Goal: Task Accomplishment & Management: Manage account settings

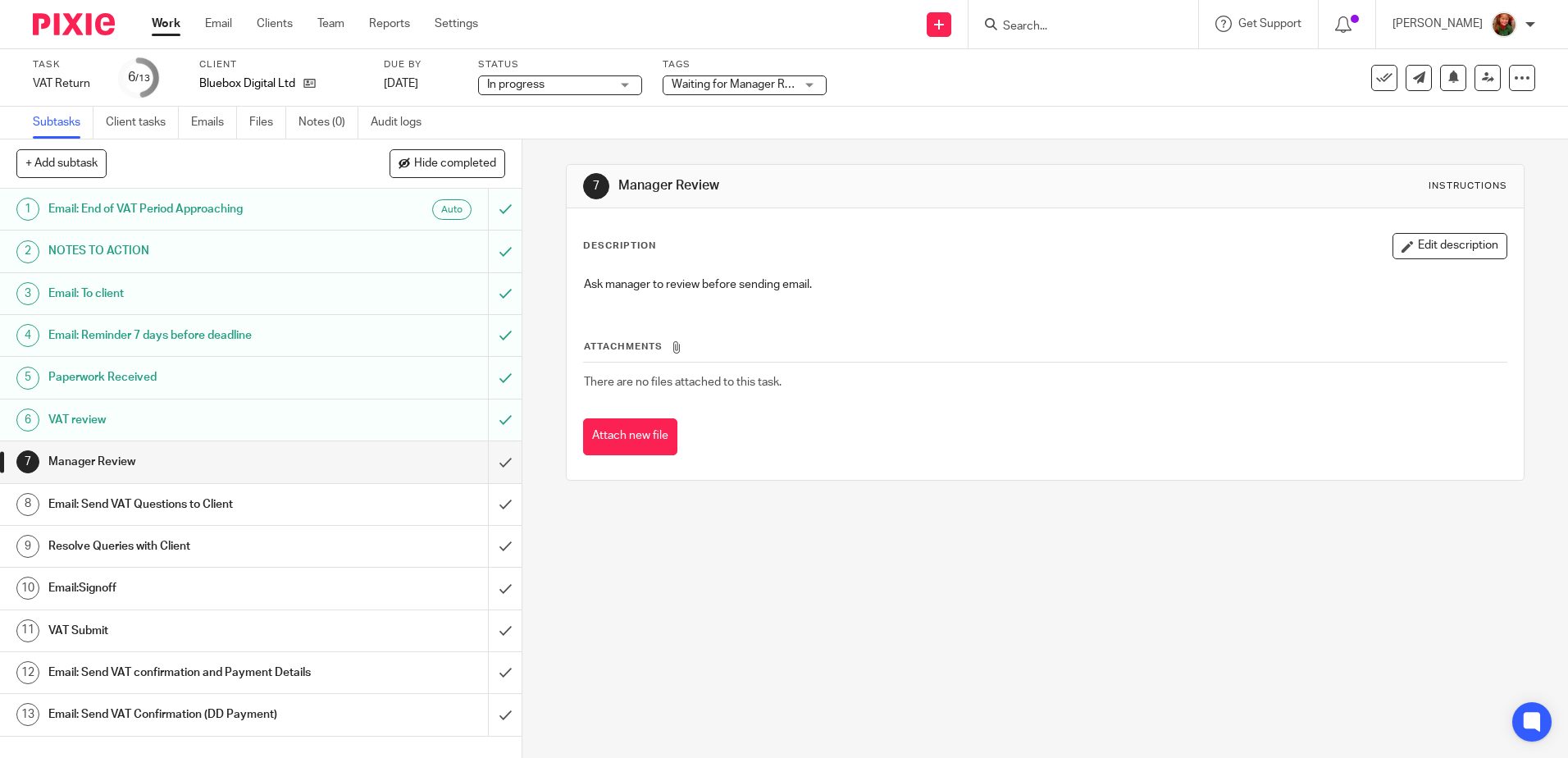
click at [199, 506] on h1 "Email: Send VAT Questions to Client" at bounding box center [189, 505] width 282 height 25
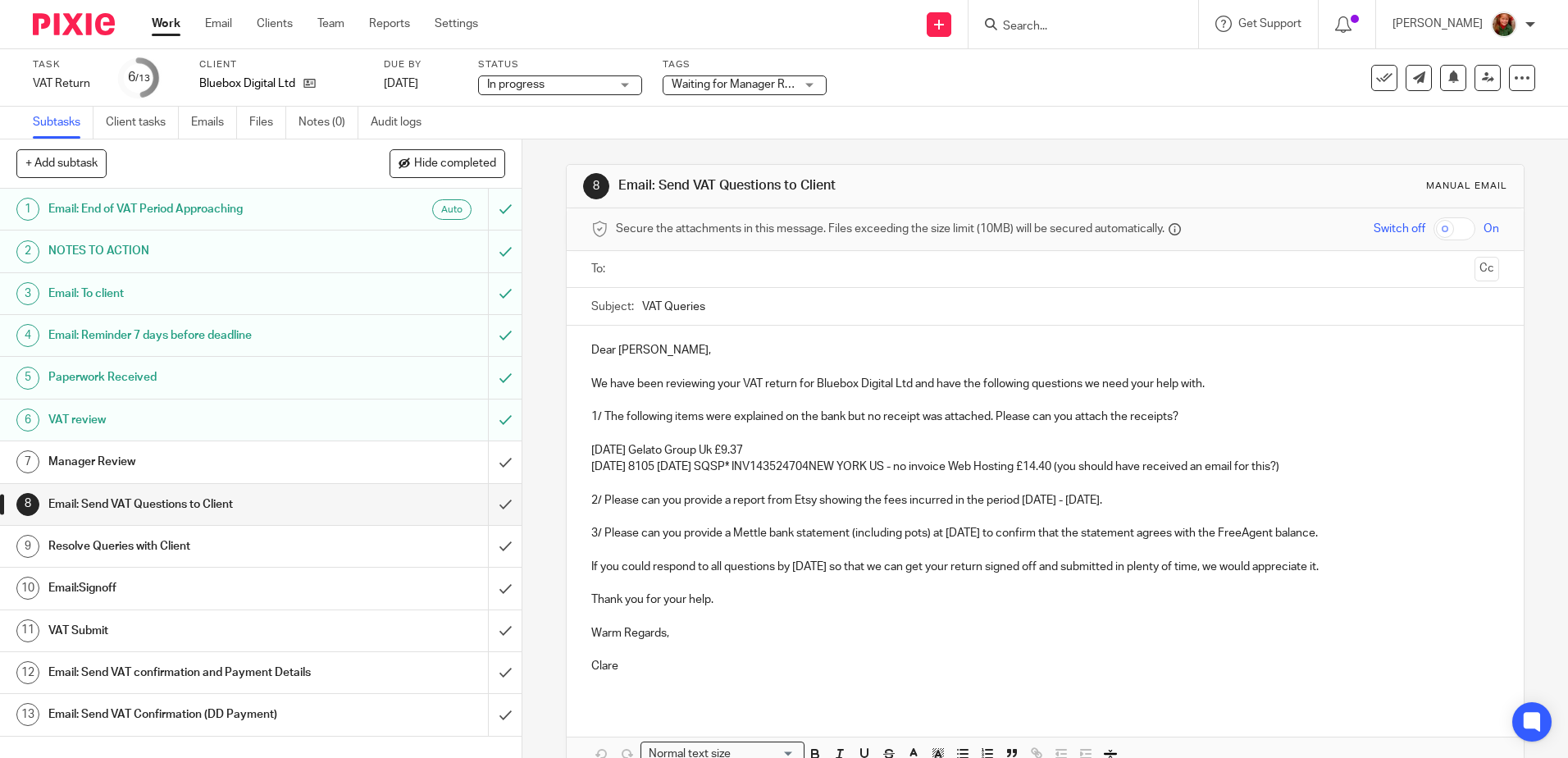
click at [830, 262] on input "text" at bounding box center [1044, 269] width 845 height 19
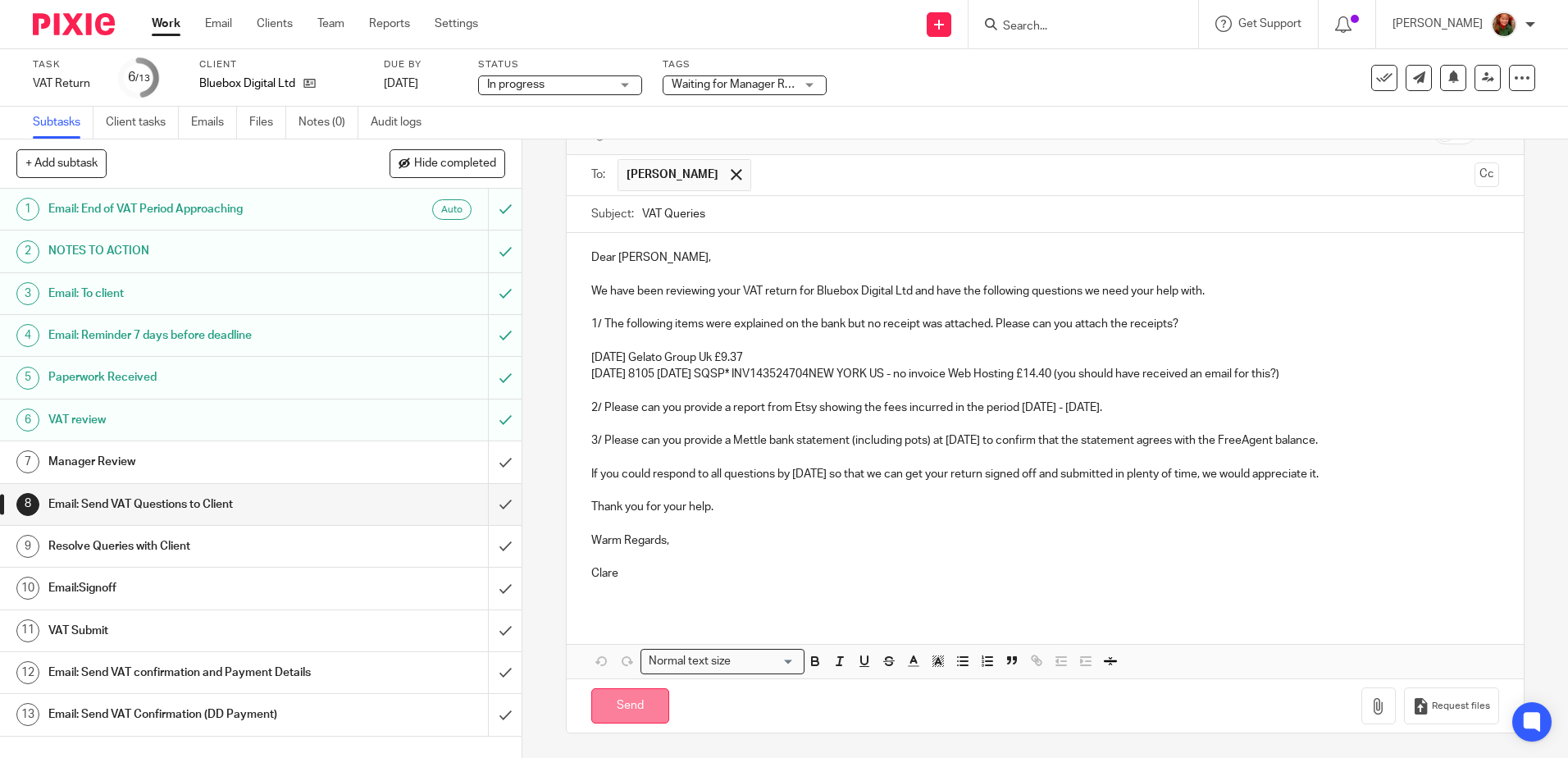
click at [619, 709] on input "Send" at bounding box center [630, 706] width 78 height 36
type input "Sent"
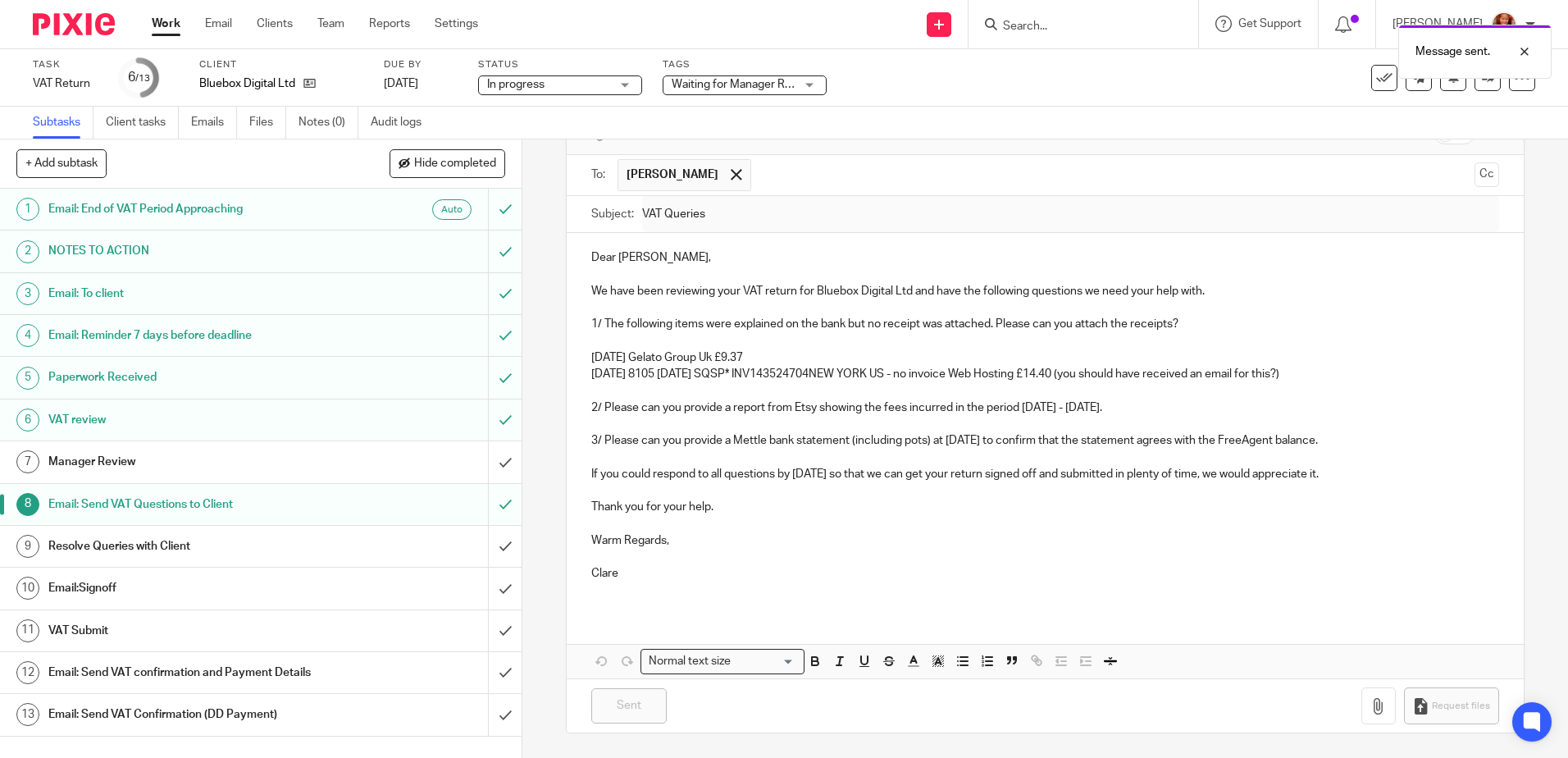
click at [780, 81] on span "Waiting for Manager Review" at bounding box center [743, 84] width 143 height 12
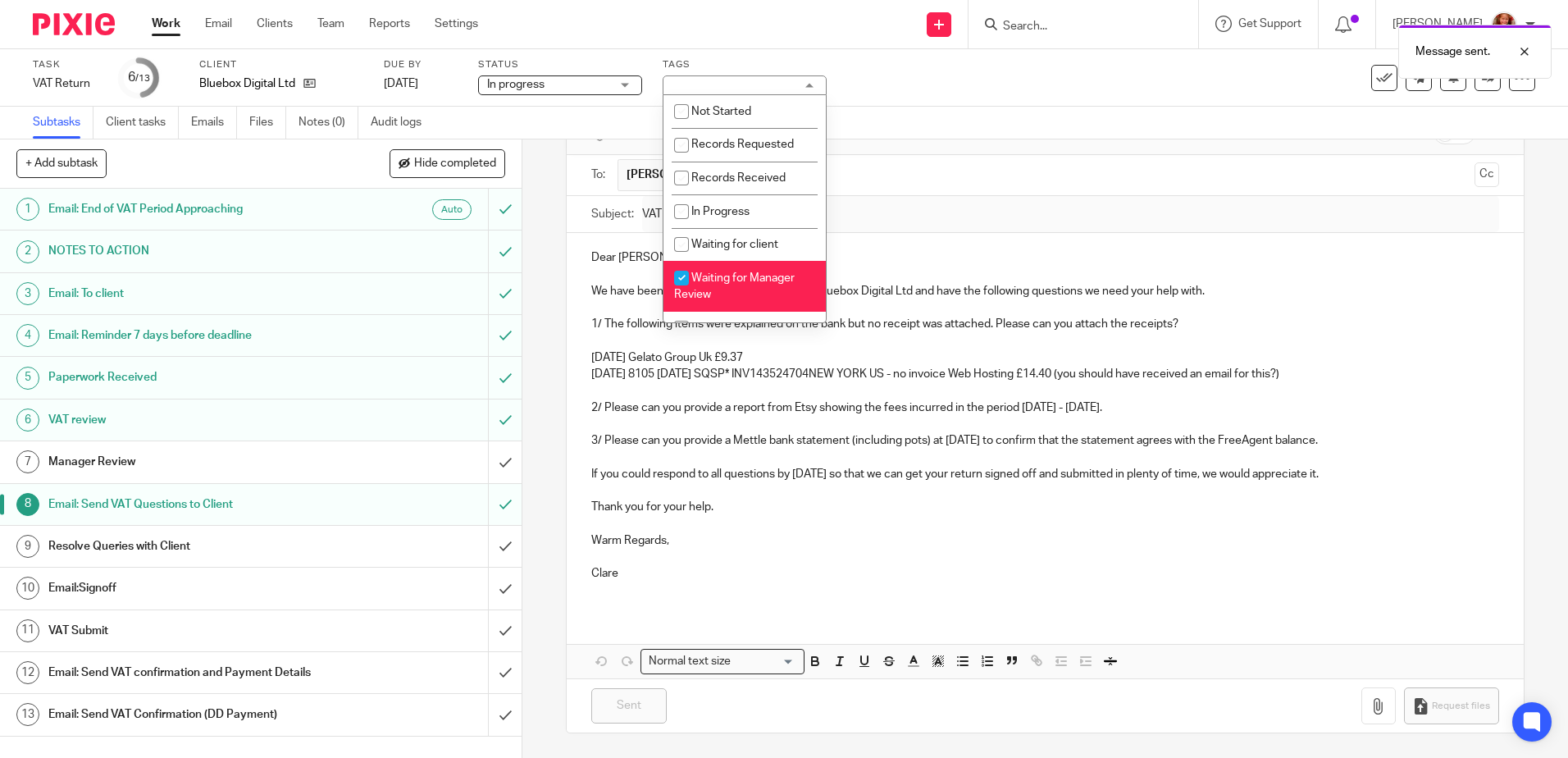
click at [748, 293] on li "Waiting for Manager Review" at bounding box center [744, 285] width 162 height 50
checkbox input "false"
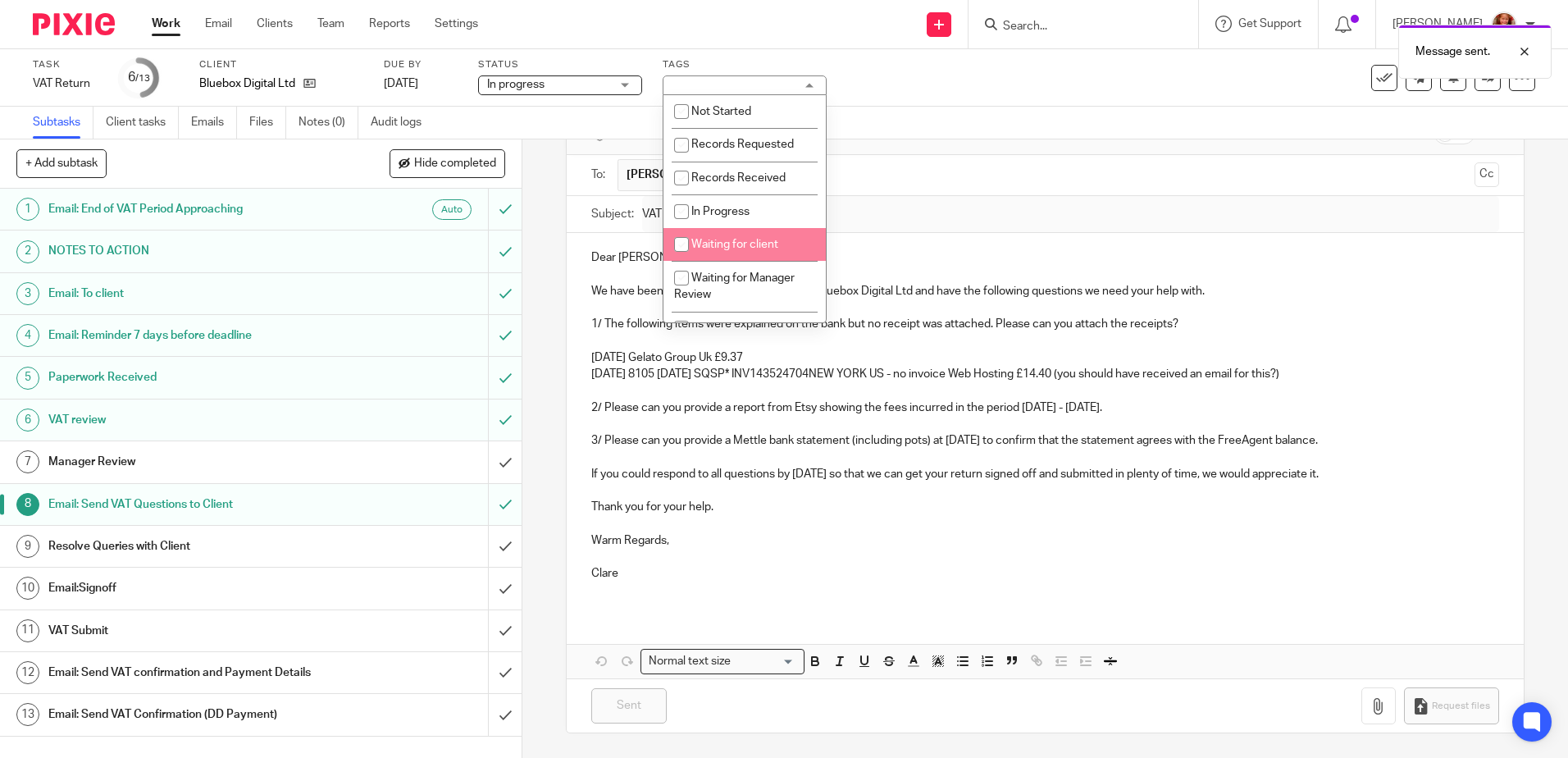
click at [748, 248] on span "Waiting for client" at bounding box center [734, 245] width 87 height 12
checkbox input "true"
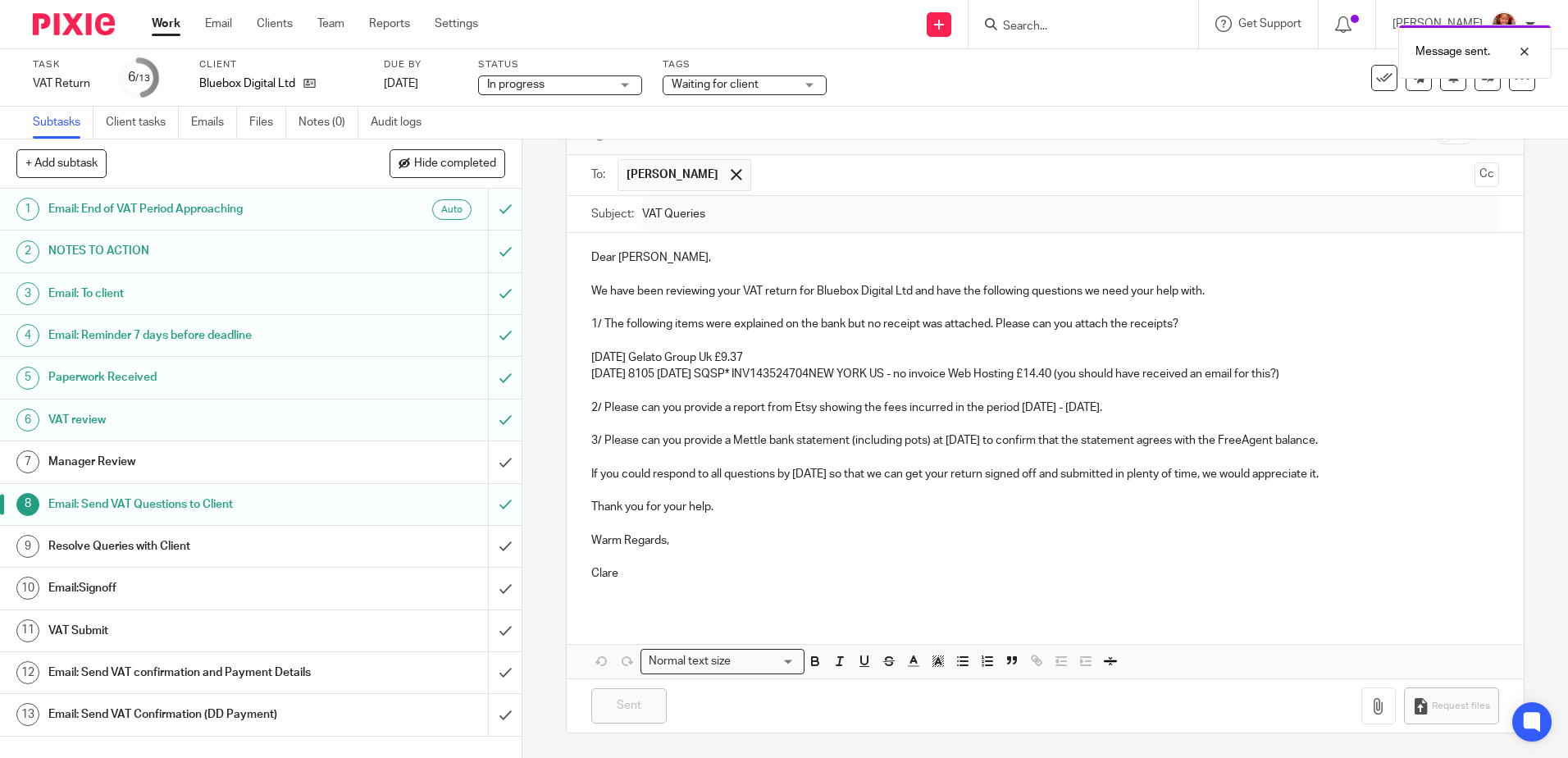
click at [958, 141] on span "Secure the attachments in this message. Files exceeding the size limit (10MB) w…" at bounding box center [890, 133] width 548 height 17
click at [1481, 79] on icon at bounding box center [1487, 77] width 12 height 12
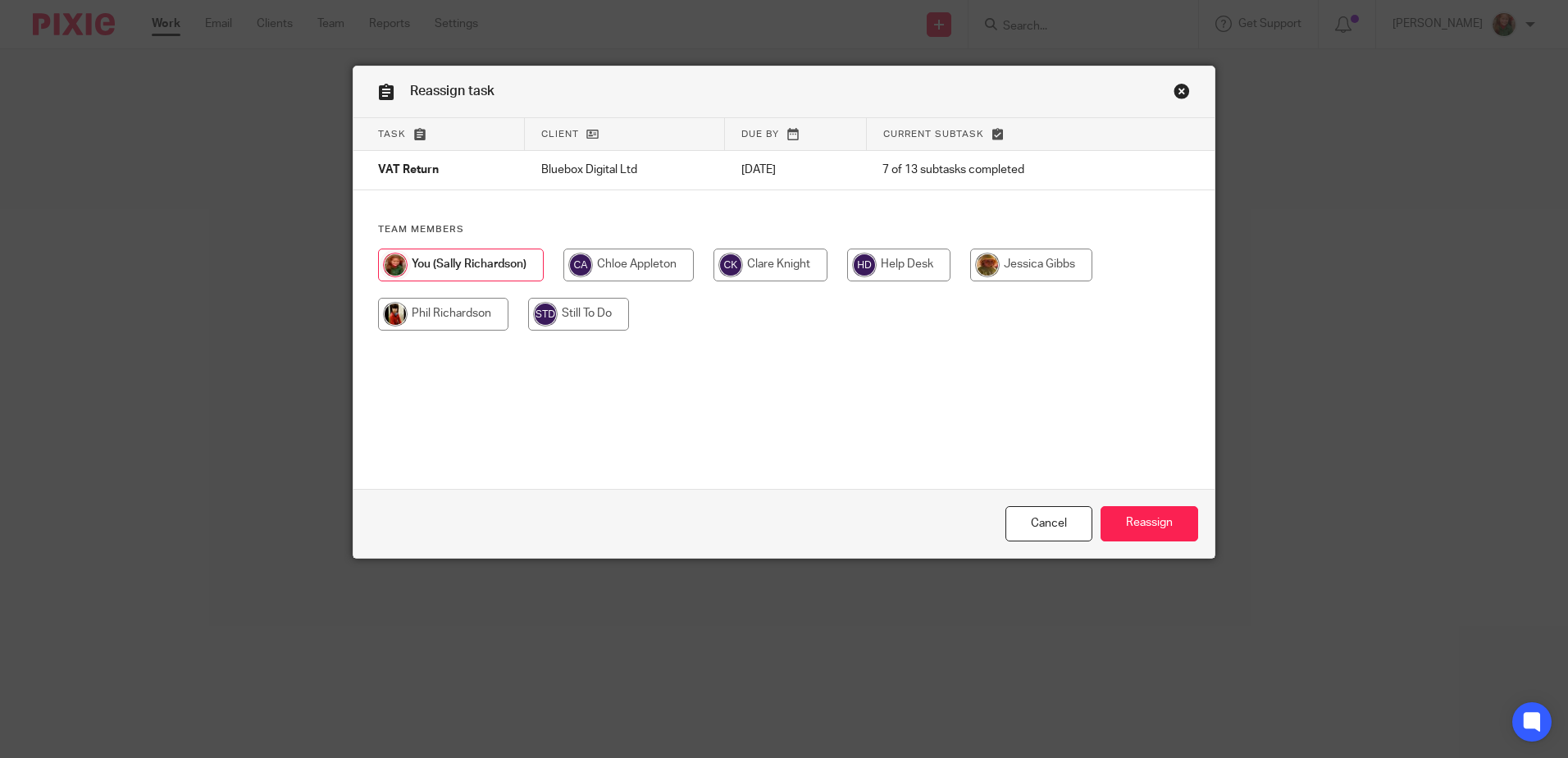
click at [739, 272] on input "radio" at bounding box center [771, 265] width 114 height 33
radio input "true"
click at [1159, 520] on input "Reassign" at bounding box center [1149, 524] width 98 height 36
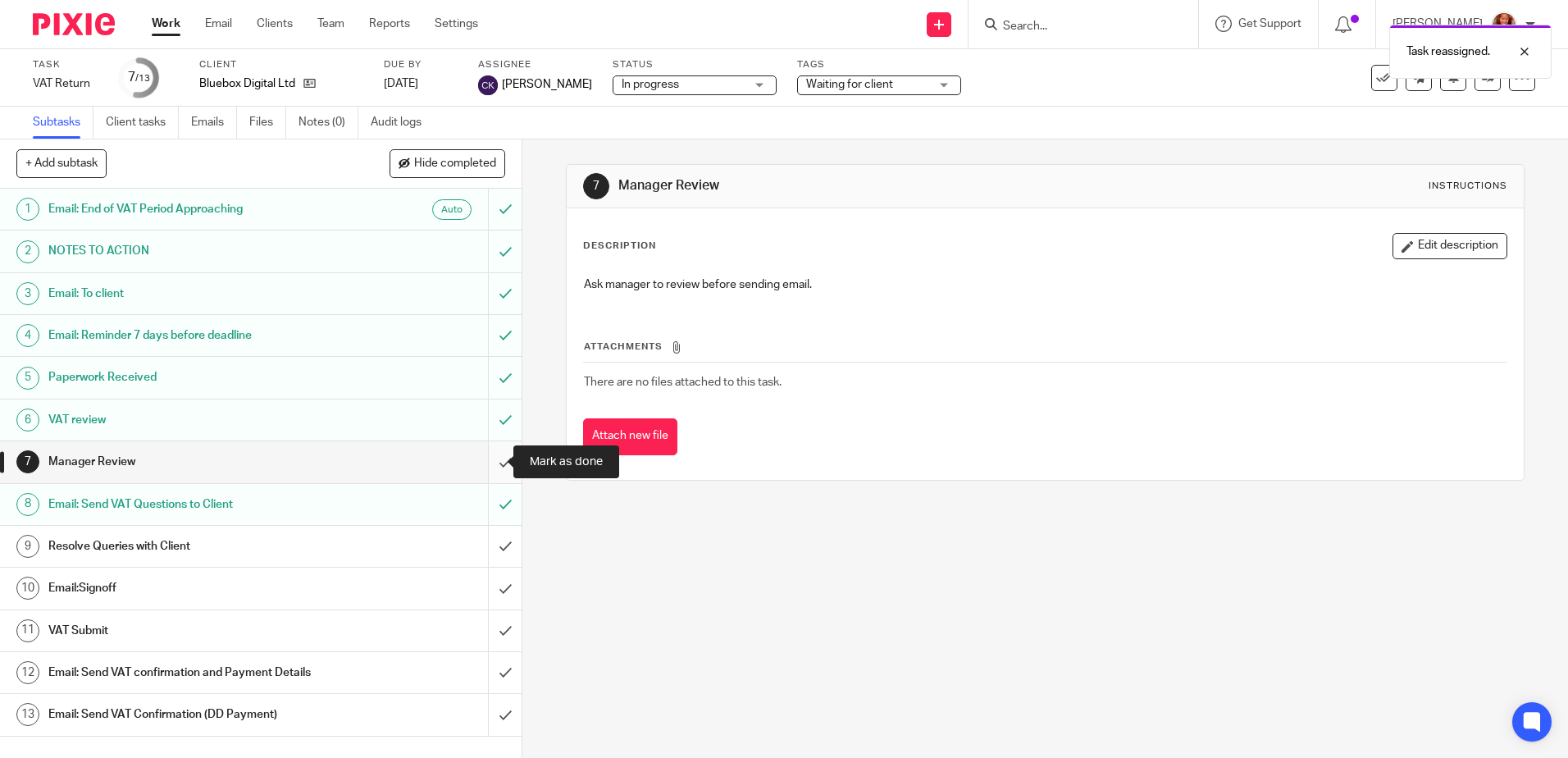
click at [487, 462] on input "submit" at bounding box center [261, 462] width 522 height 41
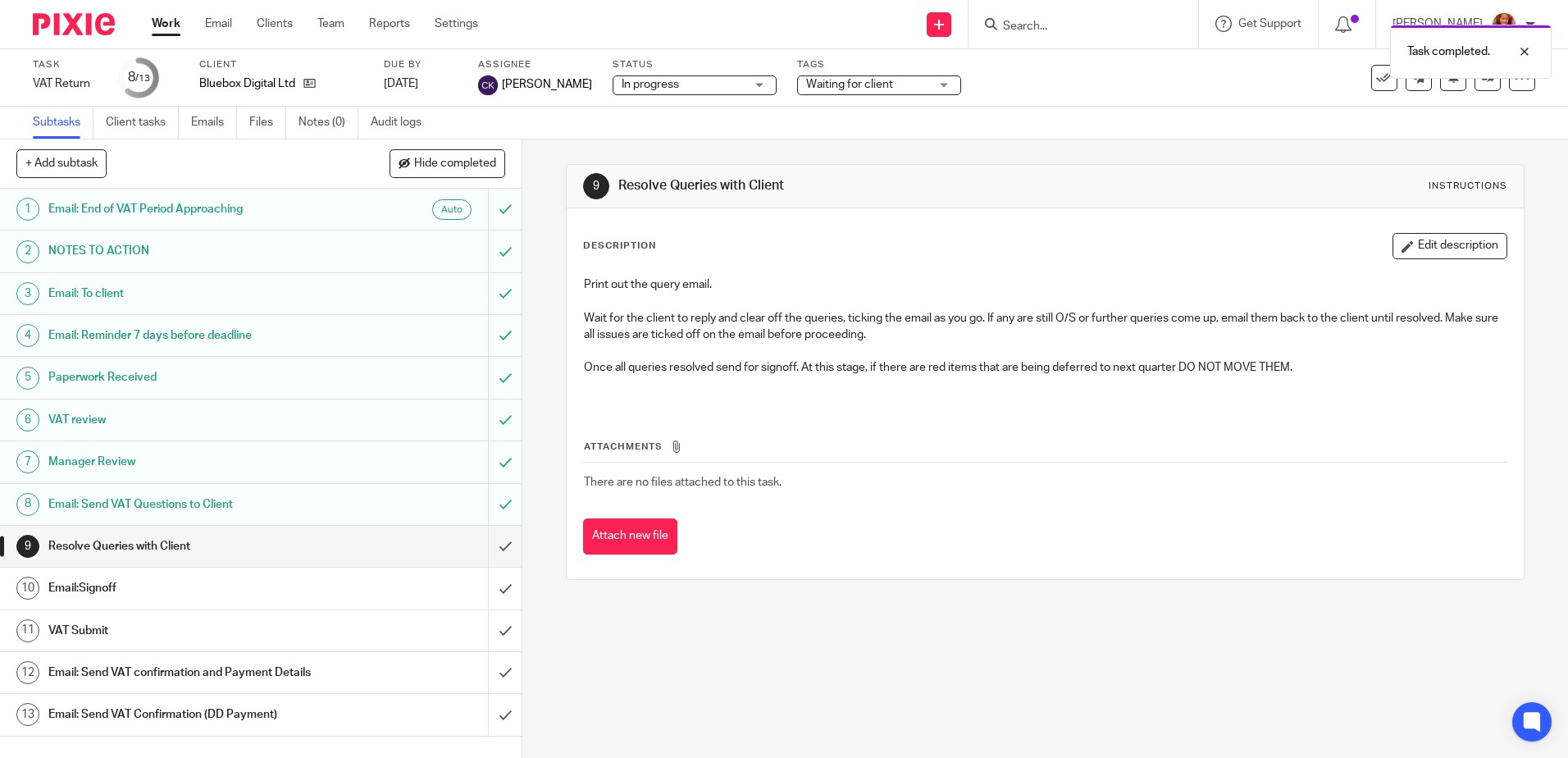
click at [157, 26] on link "Work" at bounding box center [165, 24] width 29 height 17
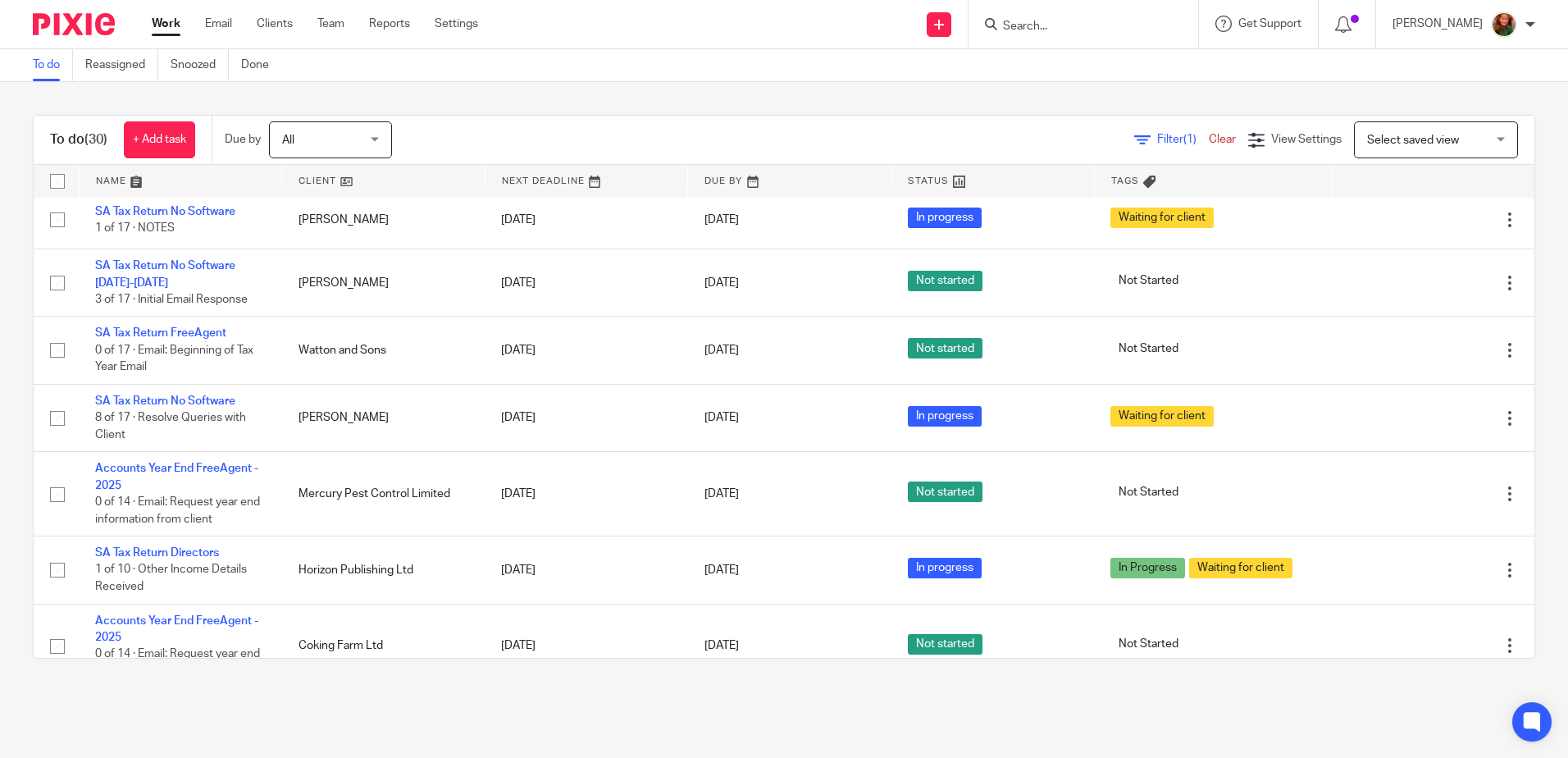
scroll to position [1587, 0]
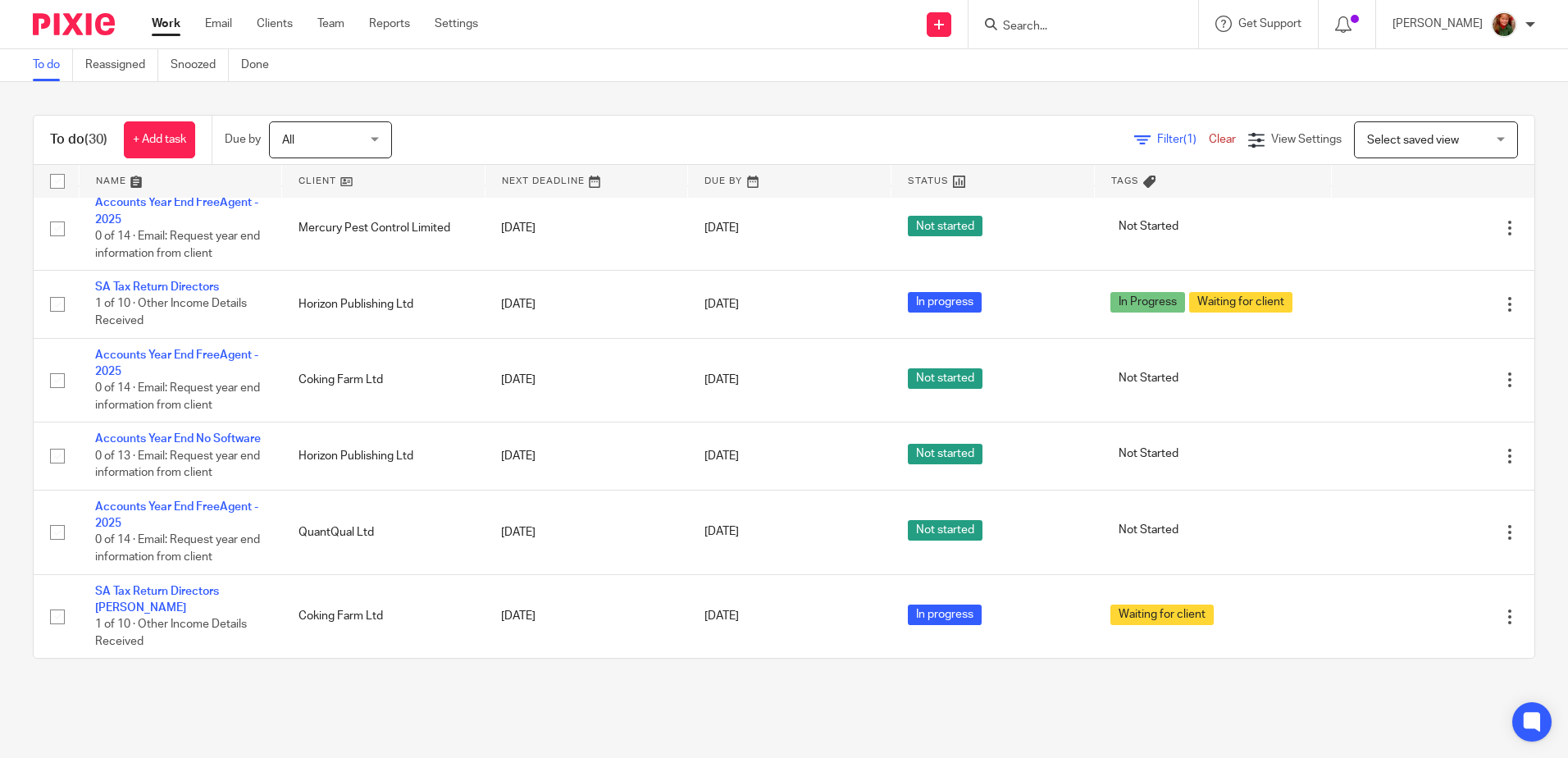
click at [116, 178] on link at bounding box center [180, 181] width 203 height 33
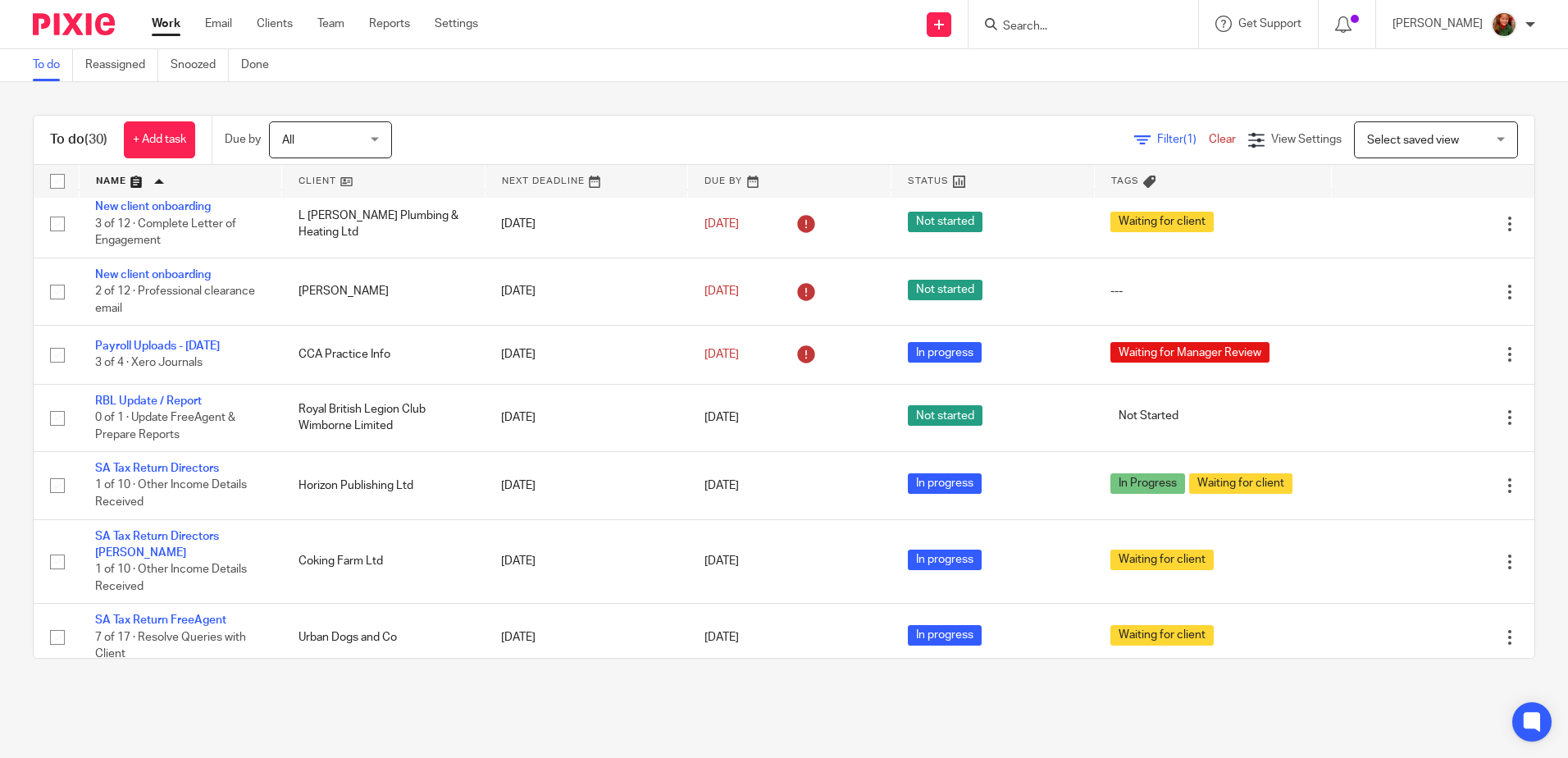
scroll to position [1067, 0]
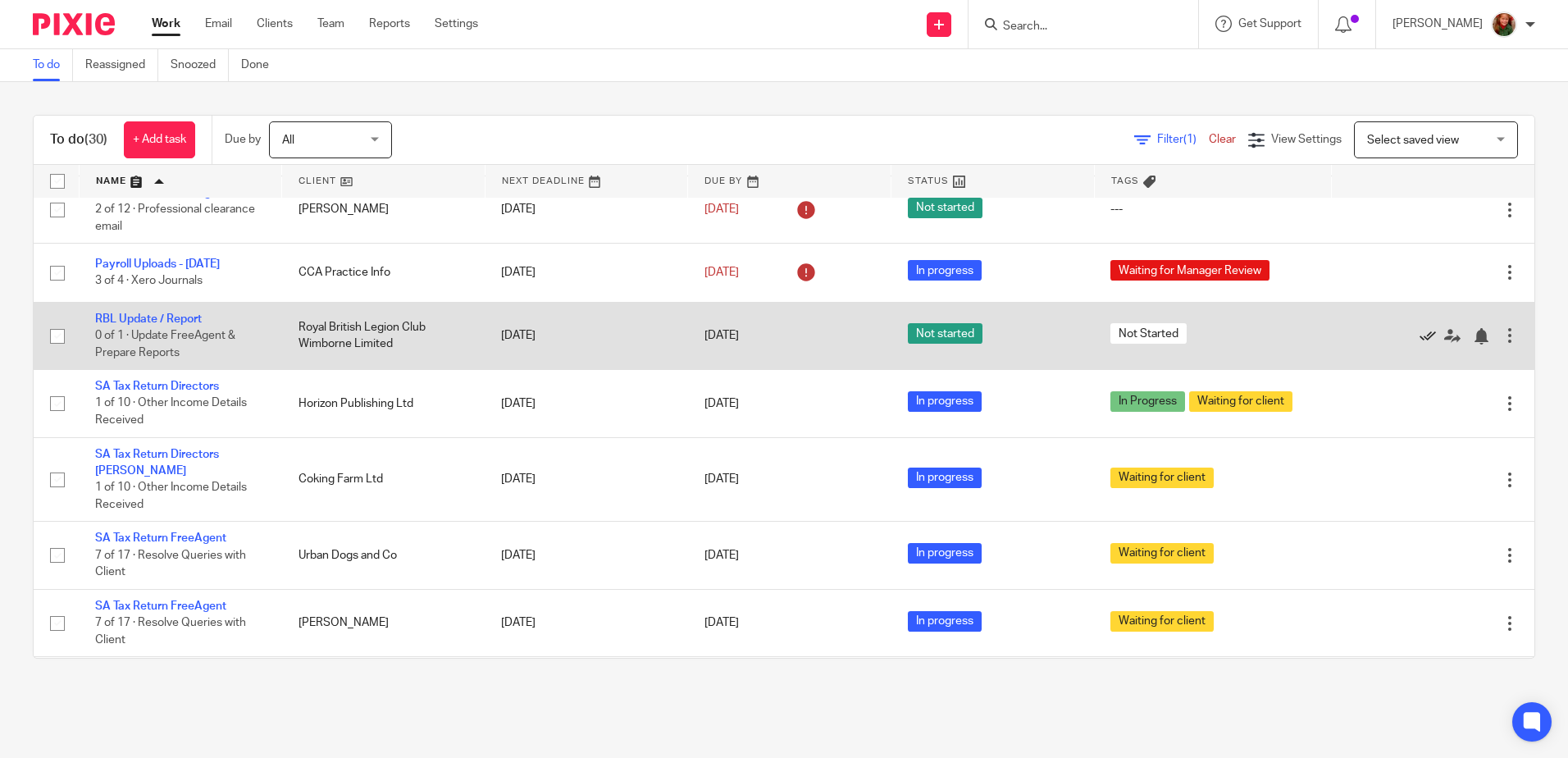
click at [1419, 344] on icon at bounding box center [1427, 337] width 17 height 17
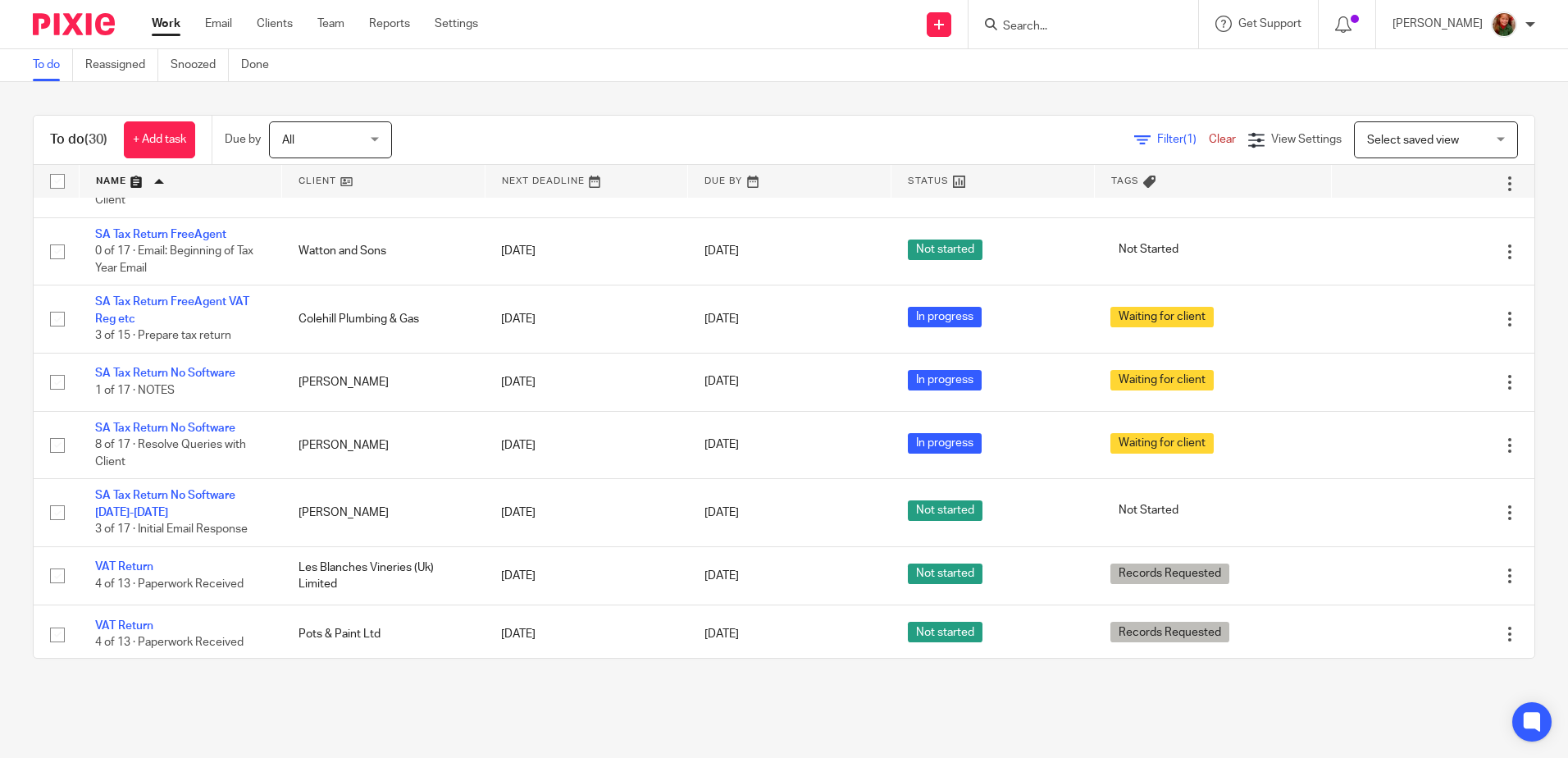
scroll to position [1520, 0]
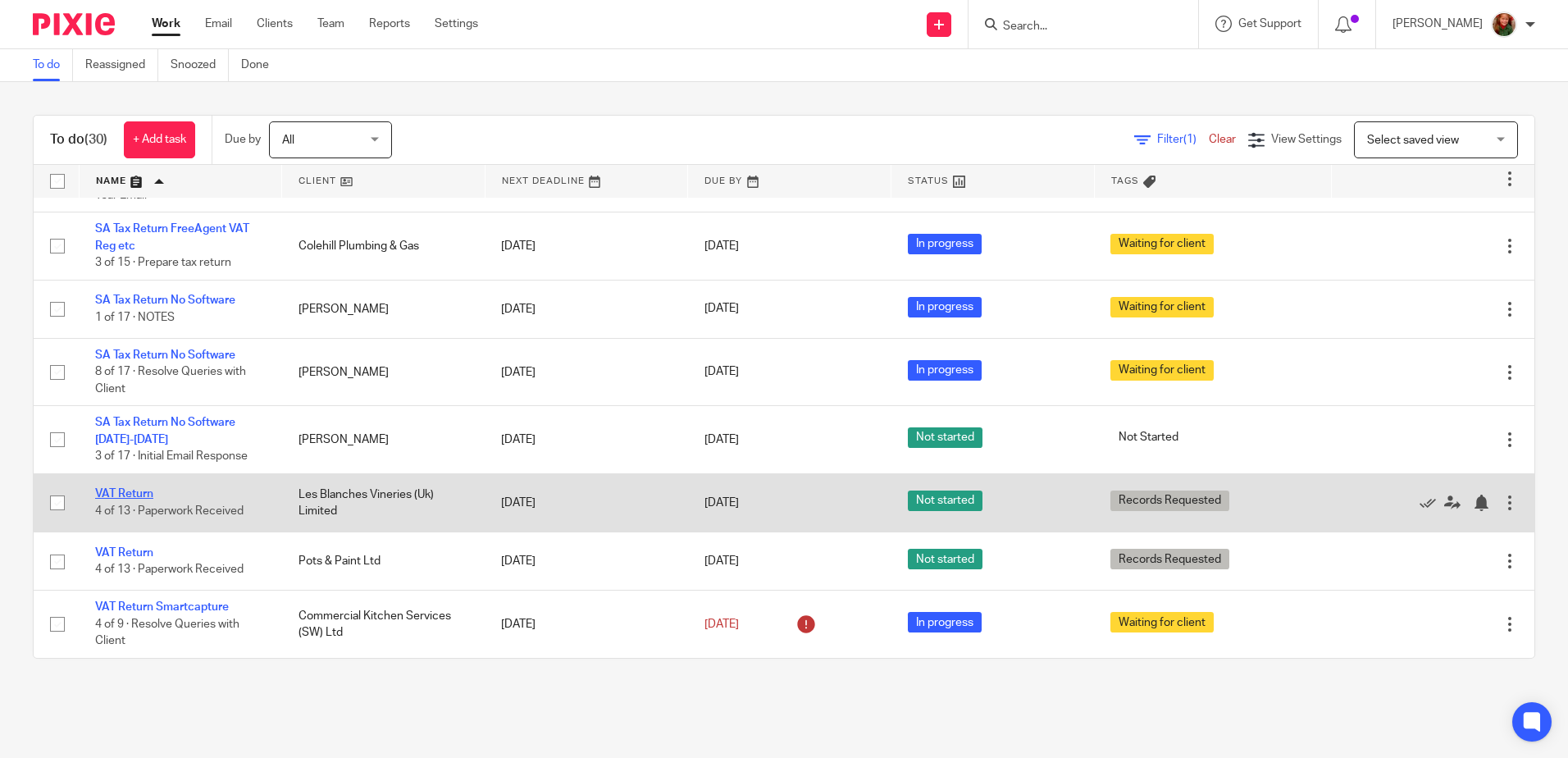
click at [121, 496] on link "VAT Return" at bounding box center [124, 494] width 58 height 12
